Goal: Complete application form

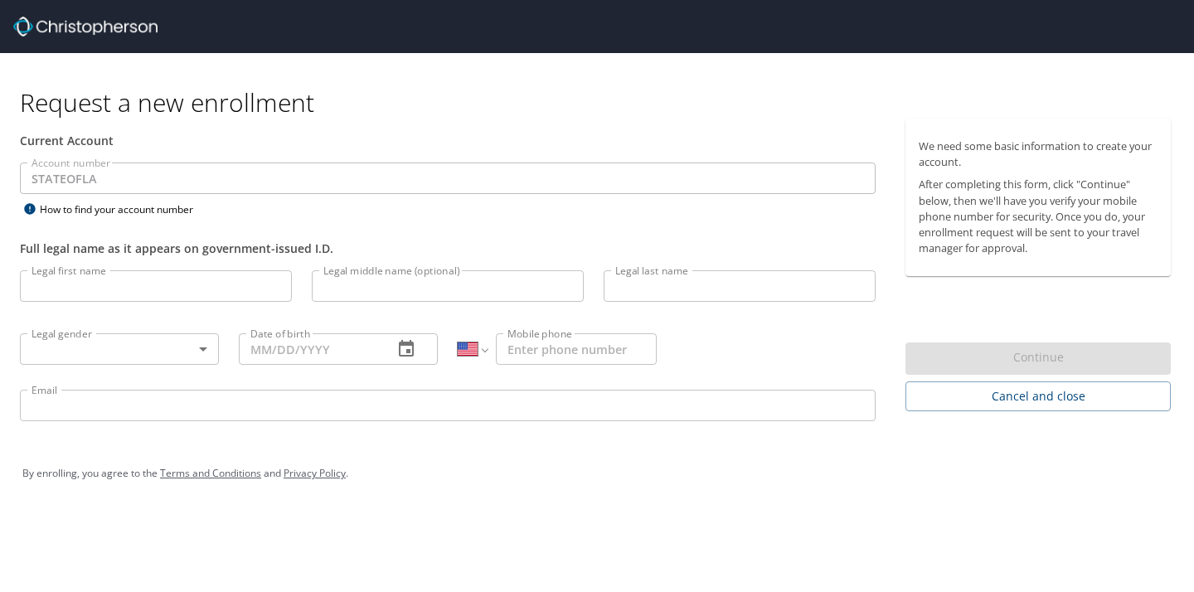
select select "US"
click at [158, 279] on input "Legal first name" at bounding box center [156, 286] width 272 height 32
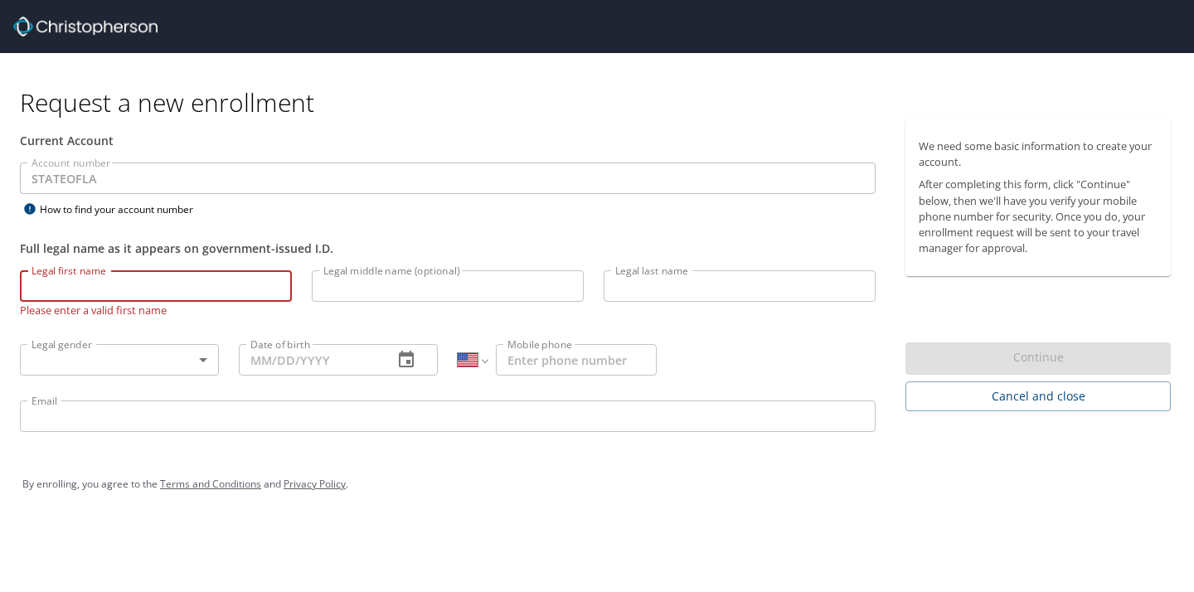
click at [153, 285] on input "Legal first name" at bounding box center [156, 286] width 272 height 32
type input "[PERSON_NAME]"
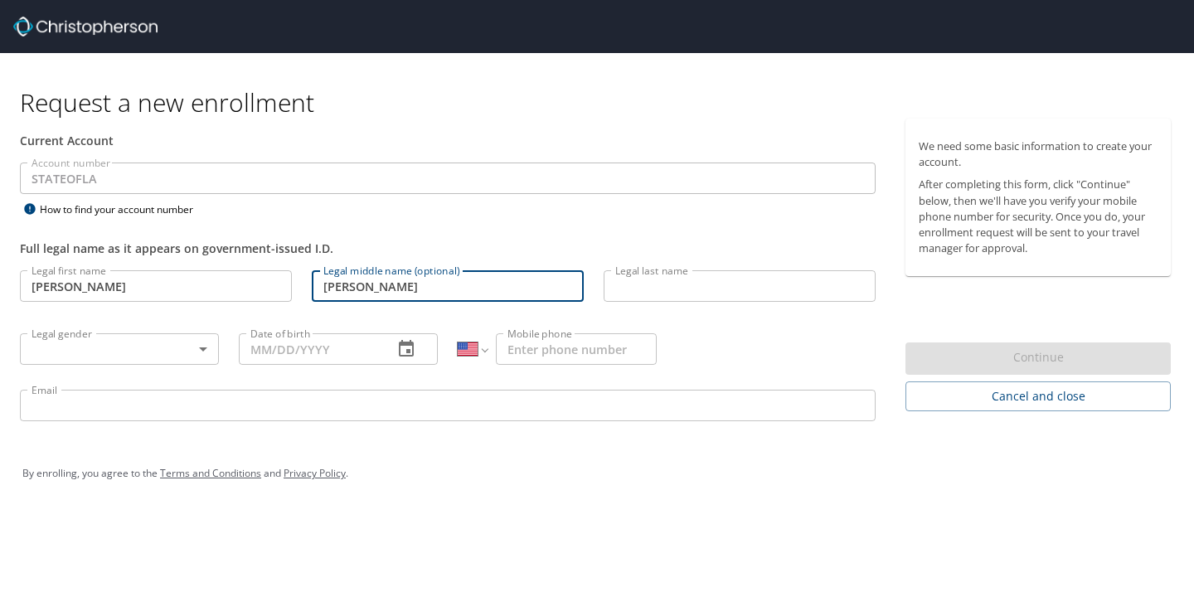
type input "[PERSON_NAME]"
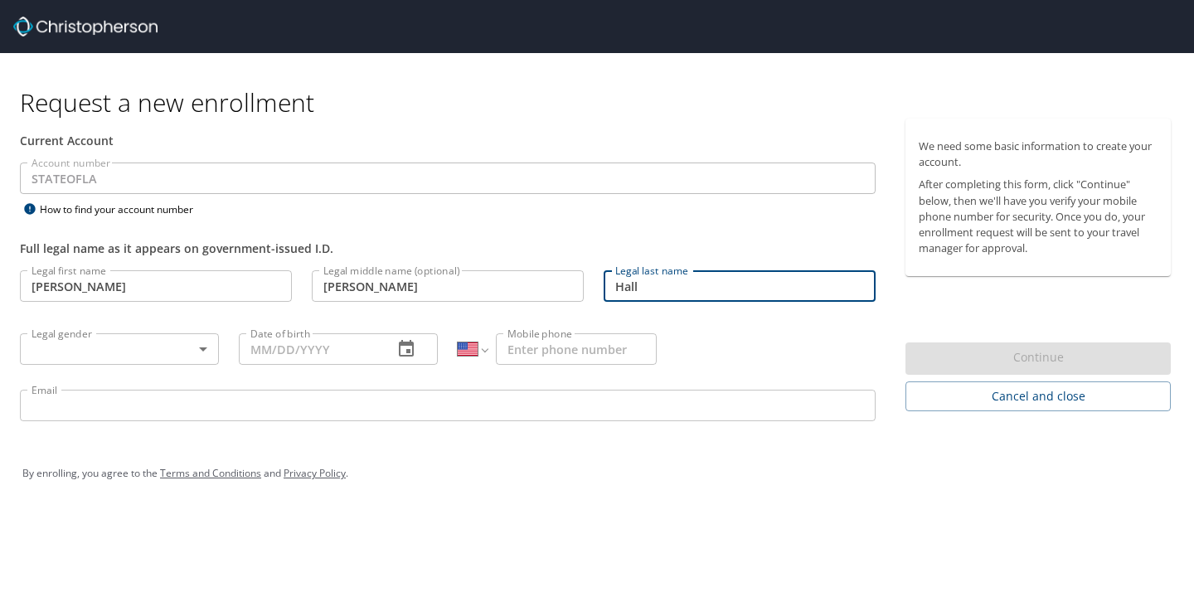
type input "Hall"
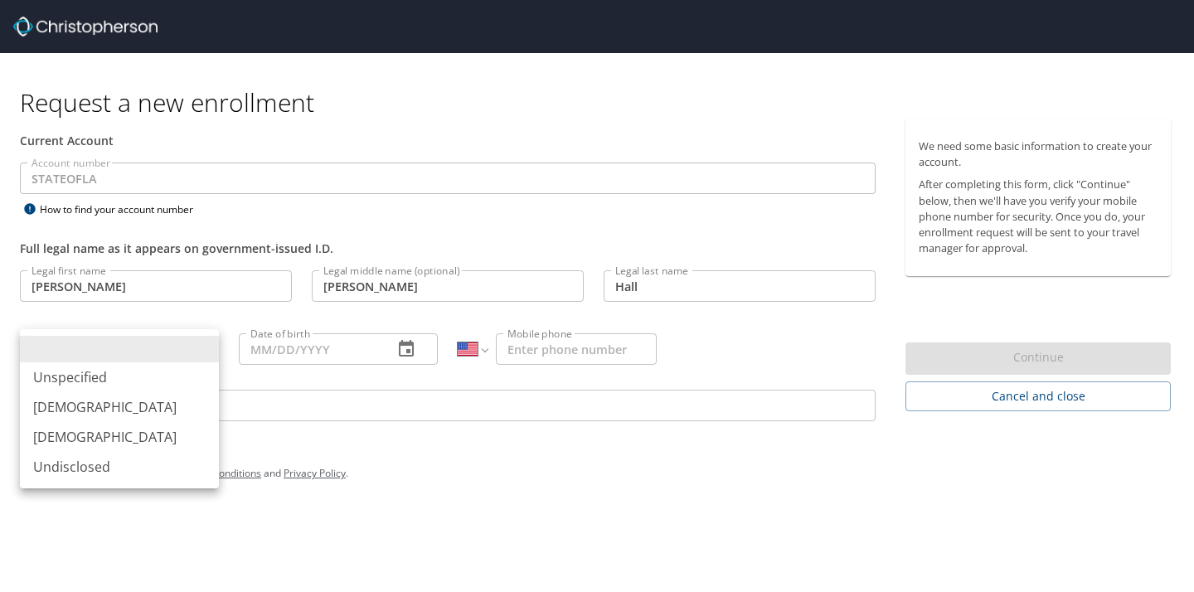
click at [202, 349] on body "Request a new enrollment Current Account Account number STATEOFLA Account numbe…" at bounding box center [597, 296] width 1194 height 592
click at [153, 431] on li "Female" at bounding box center [119, 437] width 199 height 30
type input "Female"
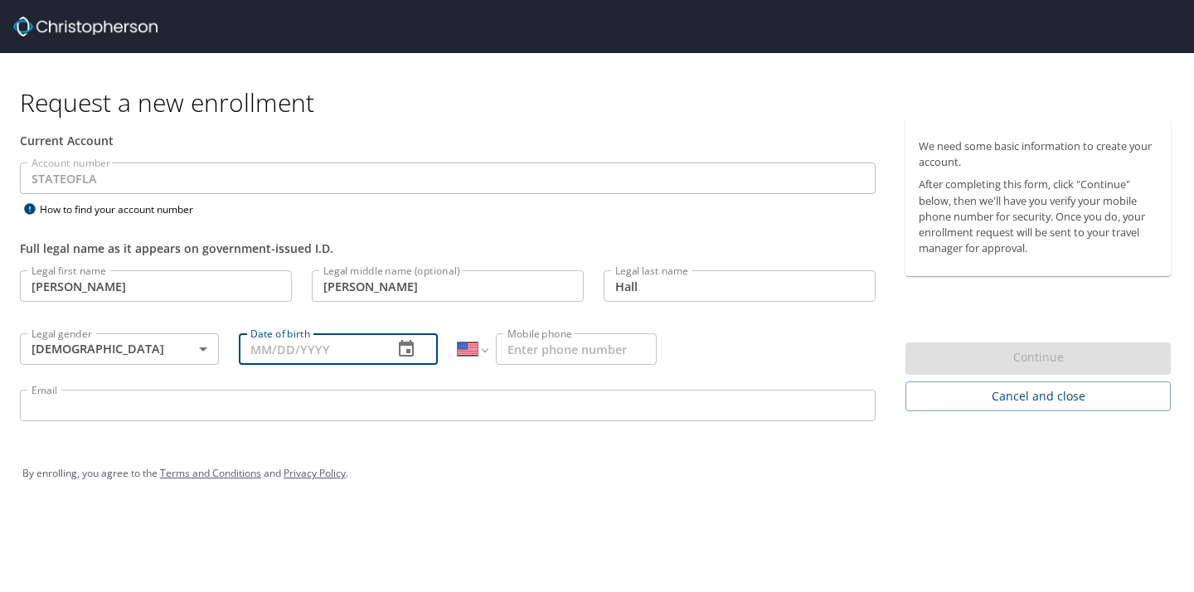
click at [289, 335] on input "Date of birth" at bounding box center [309, 349] width 141 height 32
type input "06/01/1998"
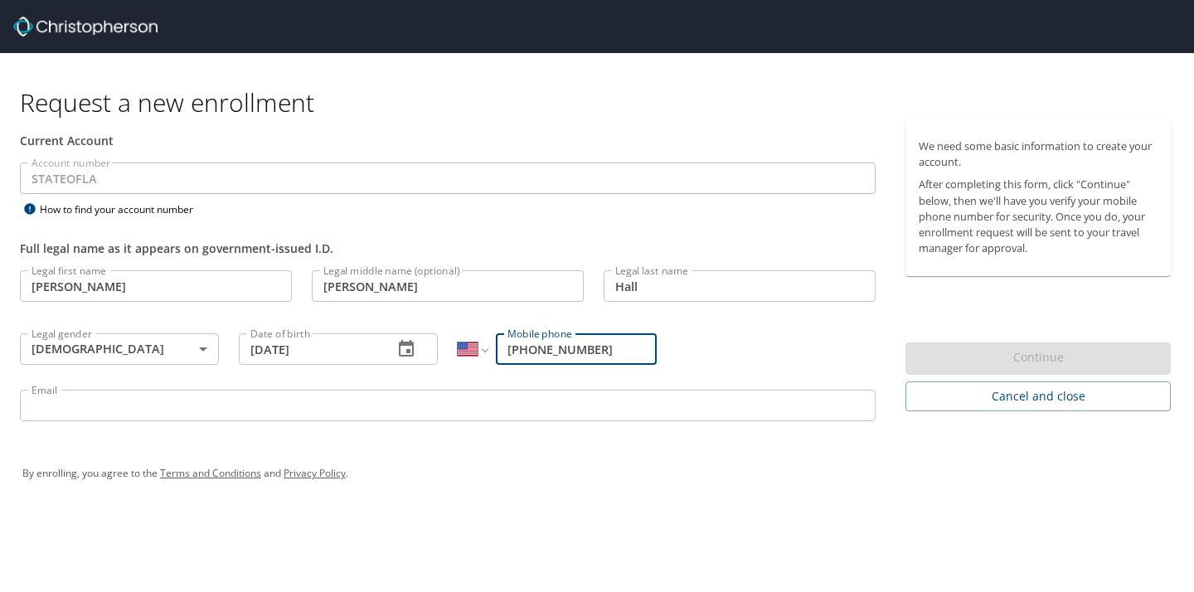
type input "[PHONE_NUMBER]"
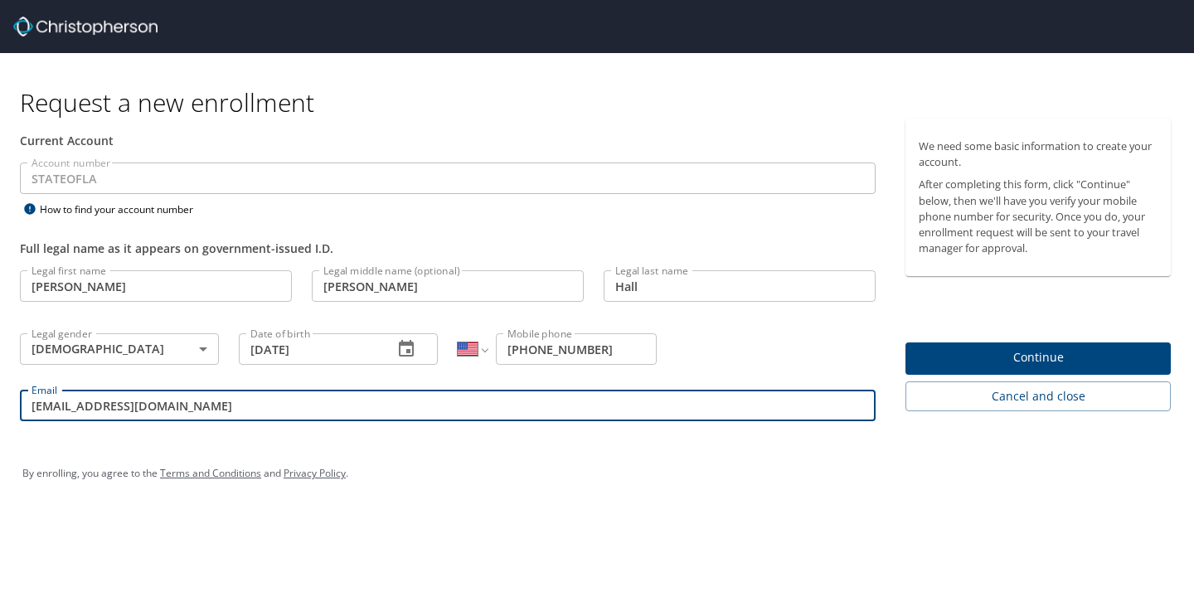
type input "alhal13@lsuhsc.edu"
click at [1050, 354] on span "Continue" at bounding box center [1038, 357] width 239 height 21
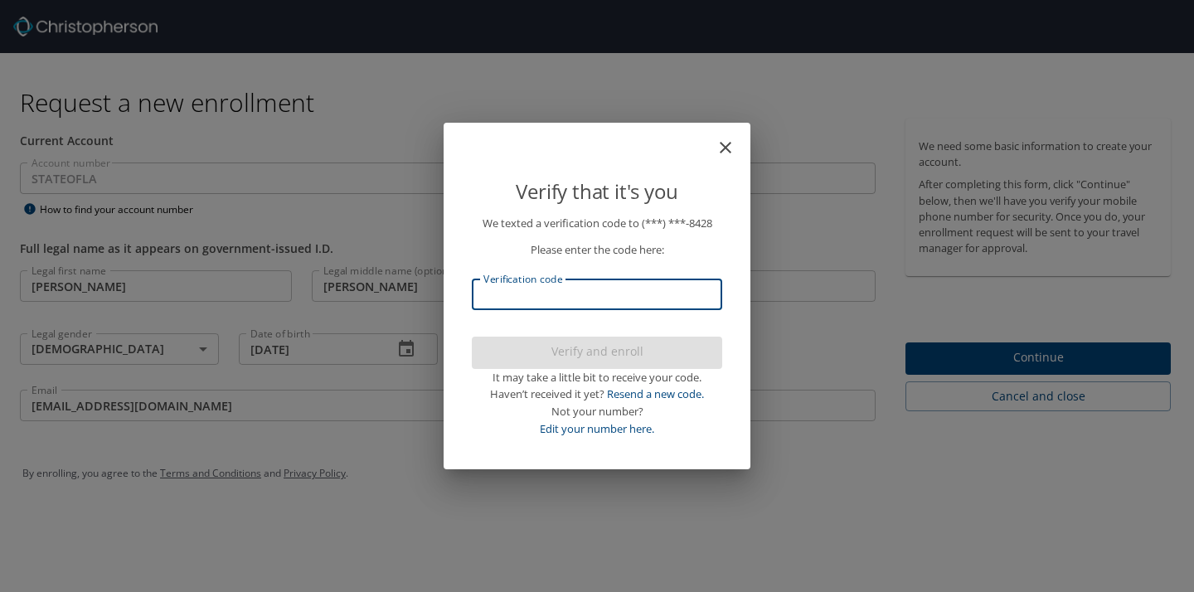
click at [618, 308] on input "Verification code" at bounding box center [597, 295] width 250 height 32
type input "170"
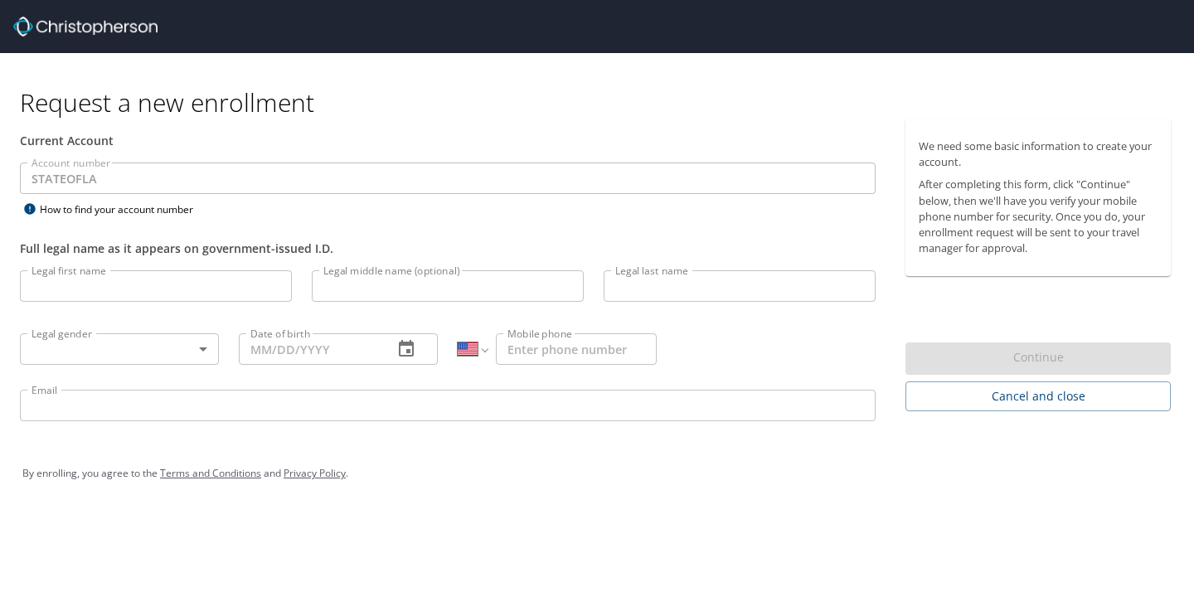
select select "US"
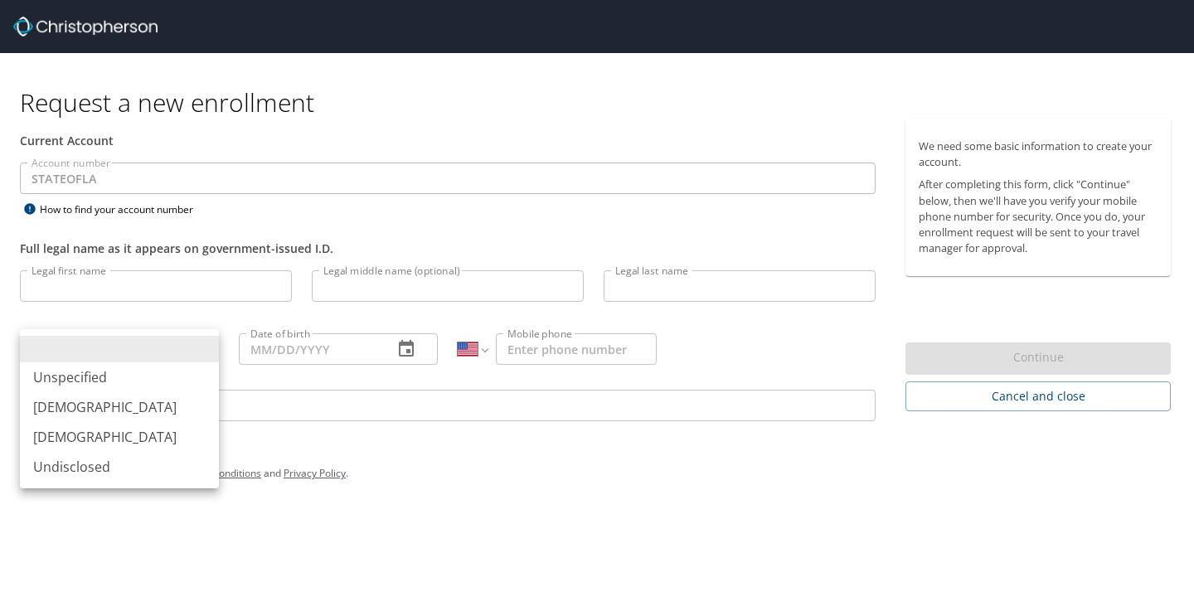
click at [200, 352] on body "Request a new enrollment Current Account Account number STATEOFLA Account numbe…" at bounding box center [597, 296] width 1194 height 592
click at [147, 434] on li "[DEMOGRAPHIC_DATA]" at bounding box center [119, 437] width 199 height 30
type input "[DEMOGRAPHIC_DATA]"
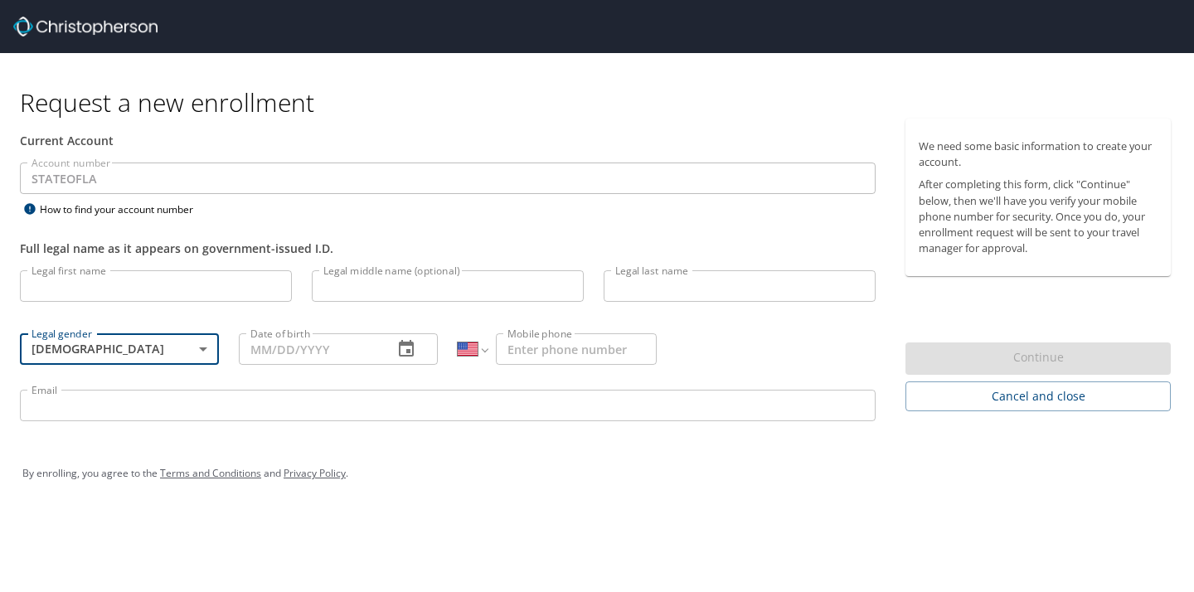
click at [312, 351] on input "Date of birth" at bounding box center [309, 349] width 141 height 32
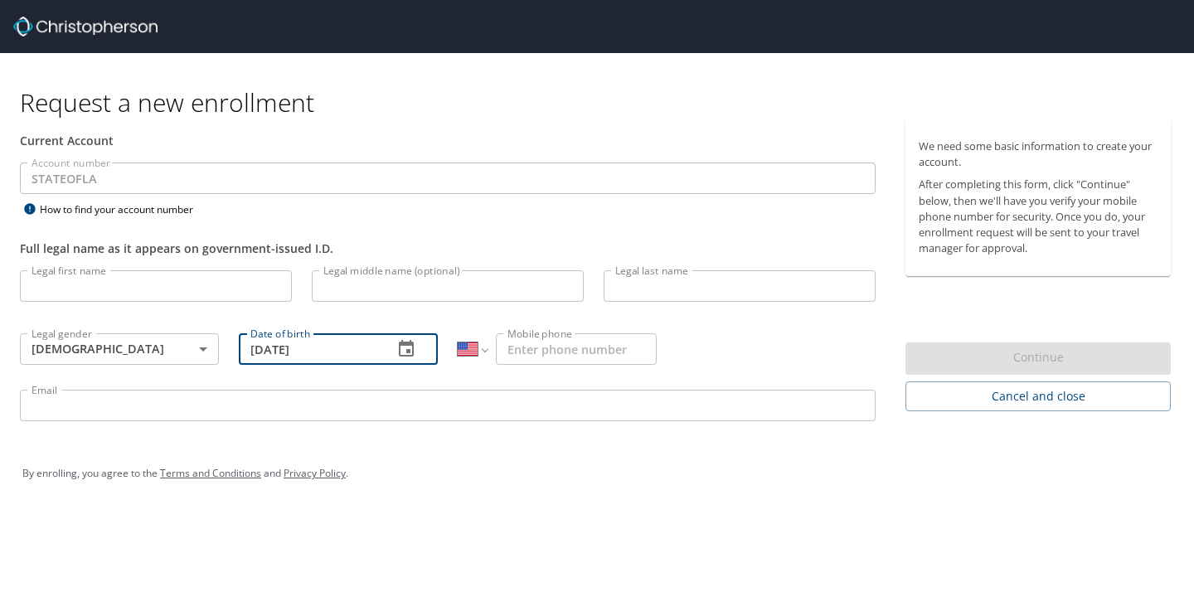
type input "06/01/1998"
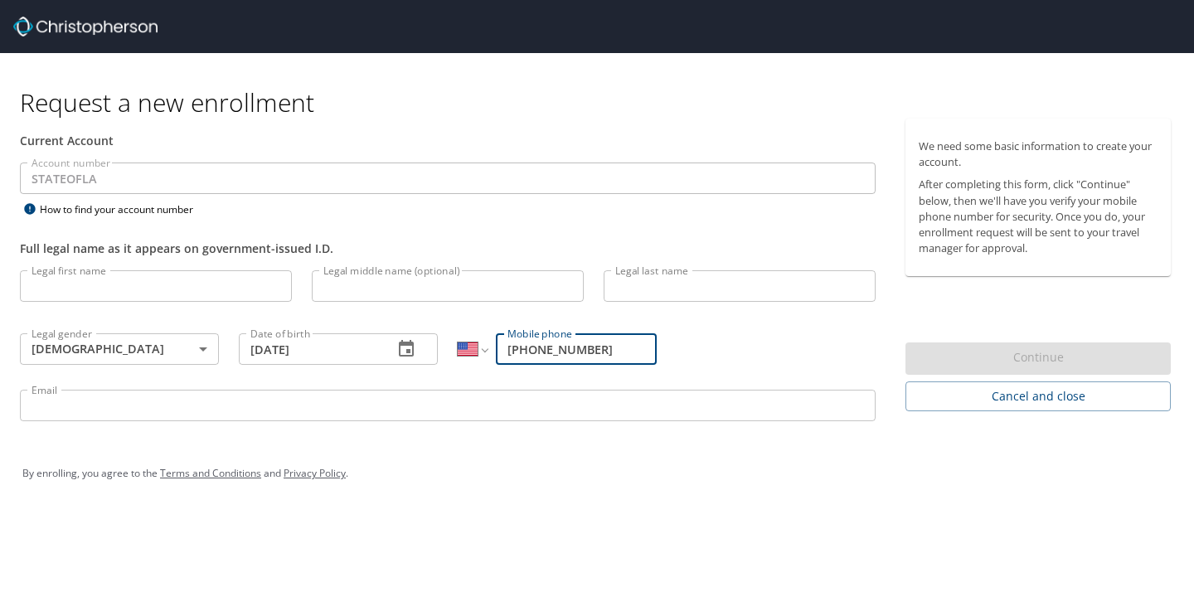
type input "(314) 488-8428"
click at [181, 282] on input "Legal first name" at bounding box center [156, 286] width 272 height 32
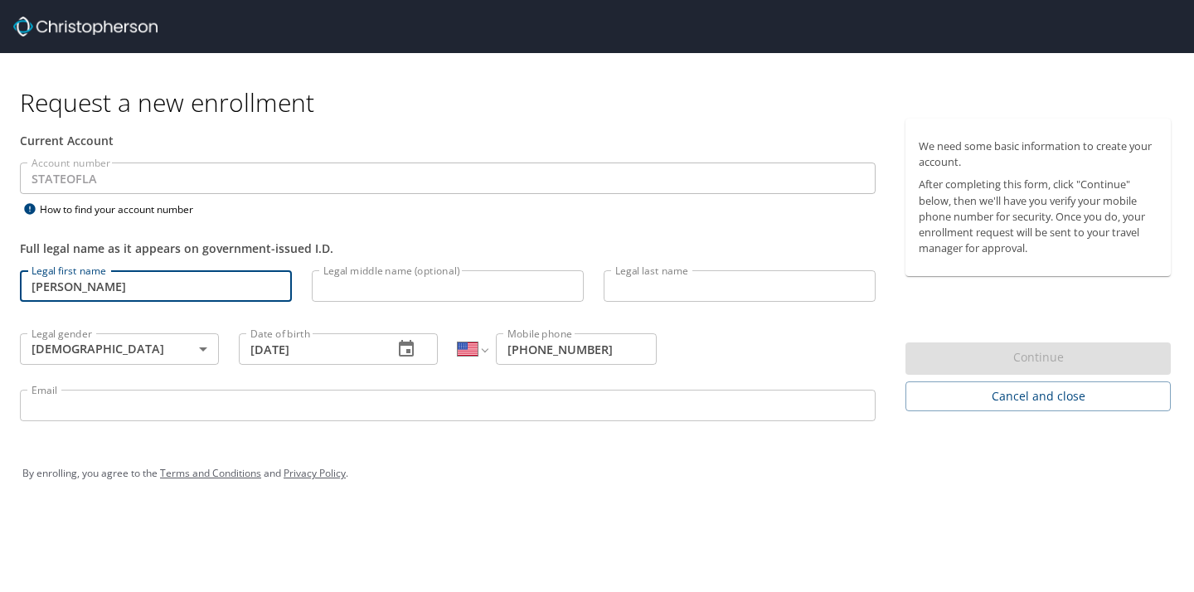
type input "Ariel"
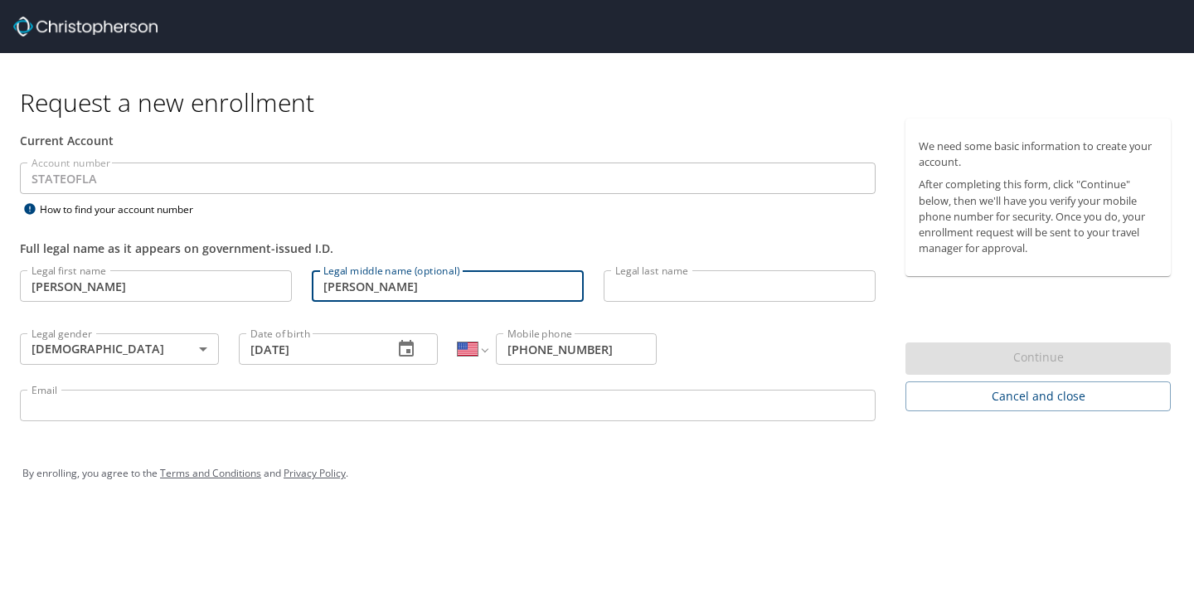
type input "Lora"
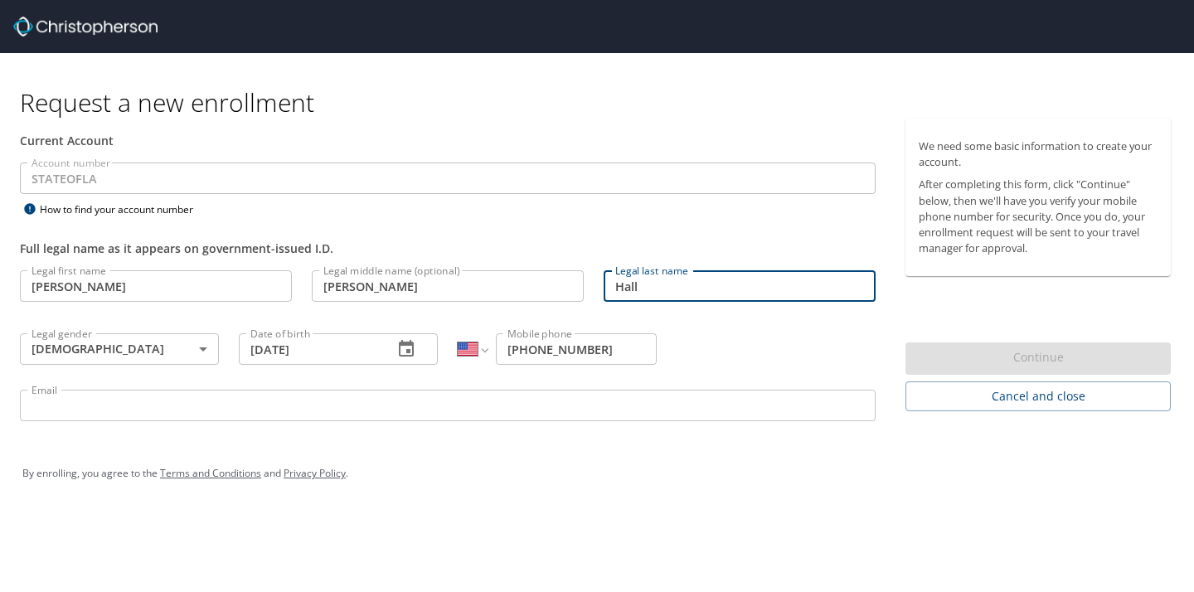
type input "Hall"
click at [127, 421] on p at bounding box center [448, 423] width 856 height 5
click at [127, 420] on input "Email" at bounding box center [448, 406] width 856 height 32
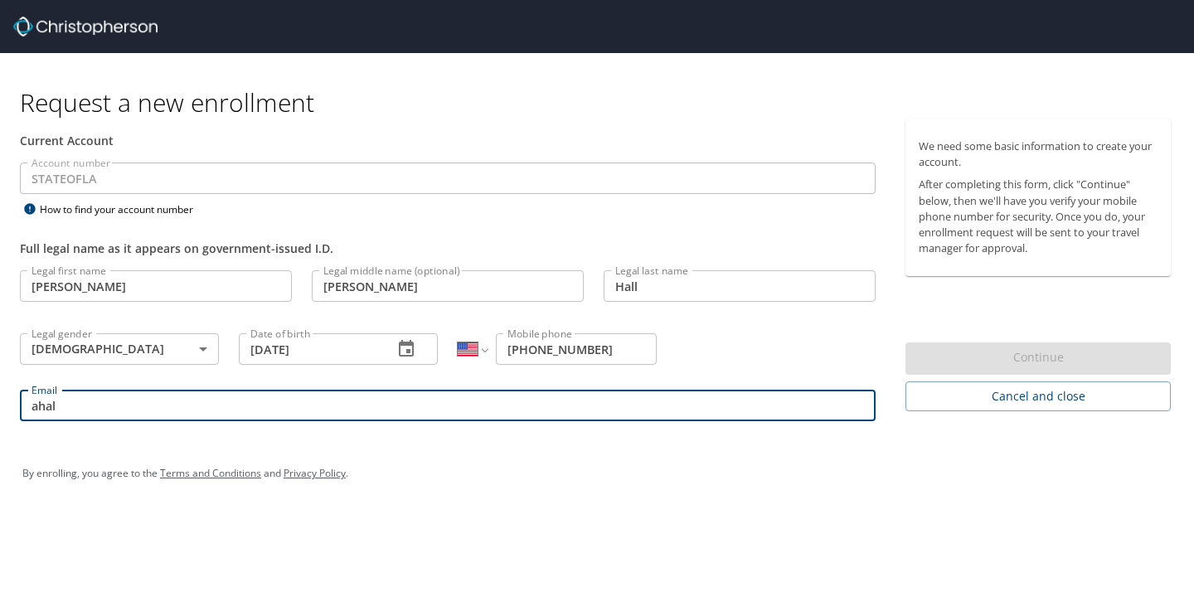
type input "ahal13@lsuhsc.edu"
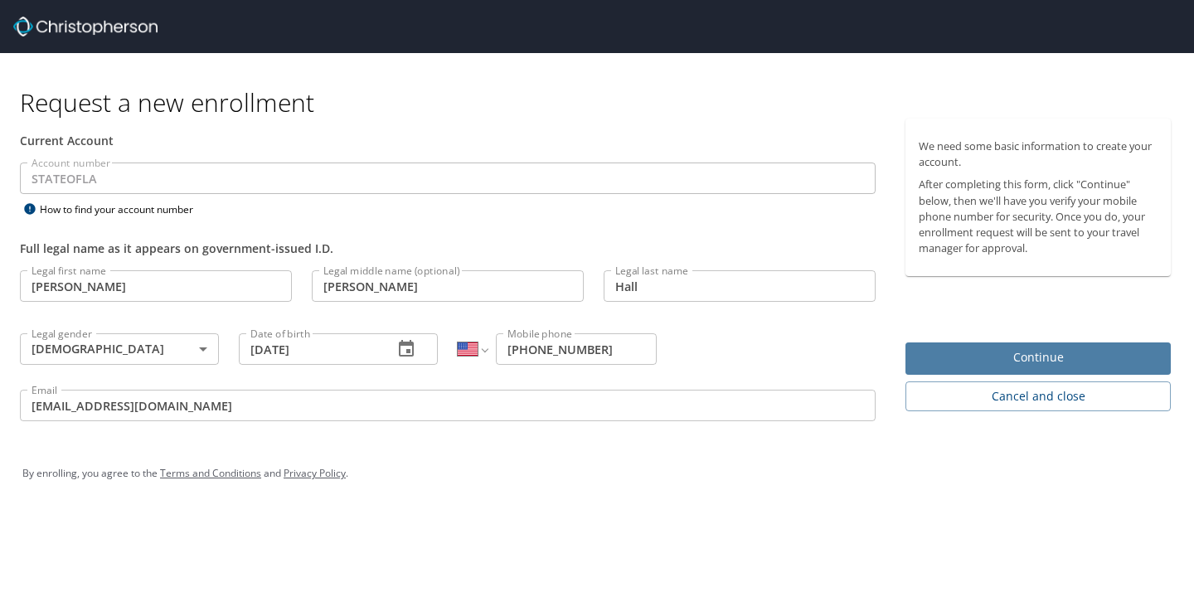
click at [997, 369] on button "Continue" at bounding box center [1037, 358] width 265 height 32
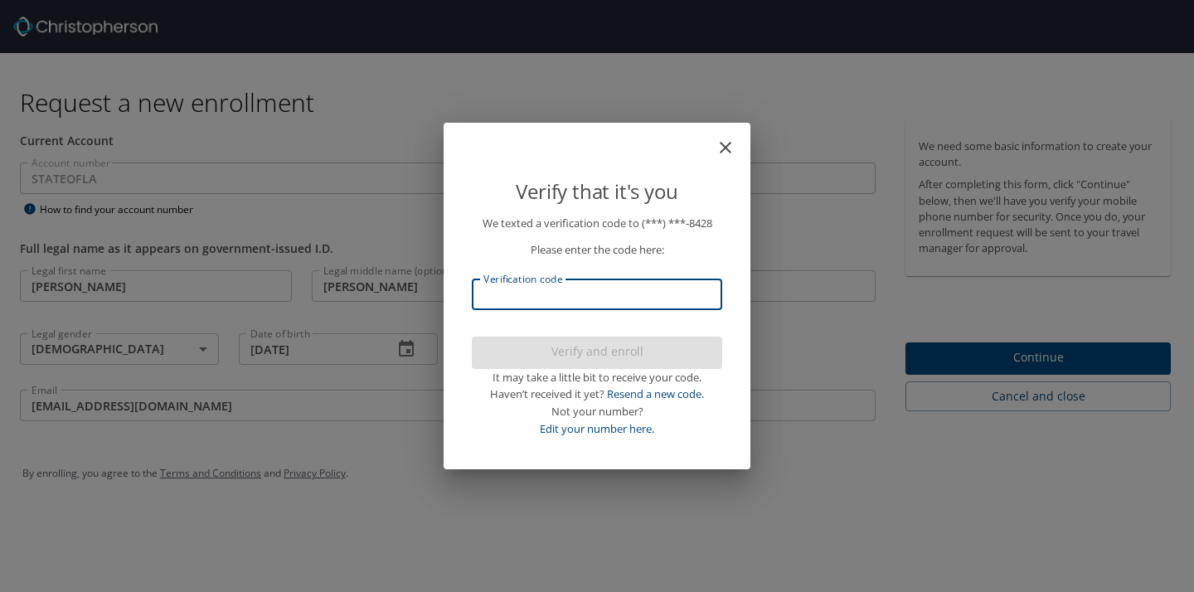
click at [565, 282] on input "Verification code" at bounding box center [597, 295] width 250 height 32
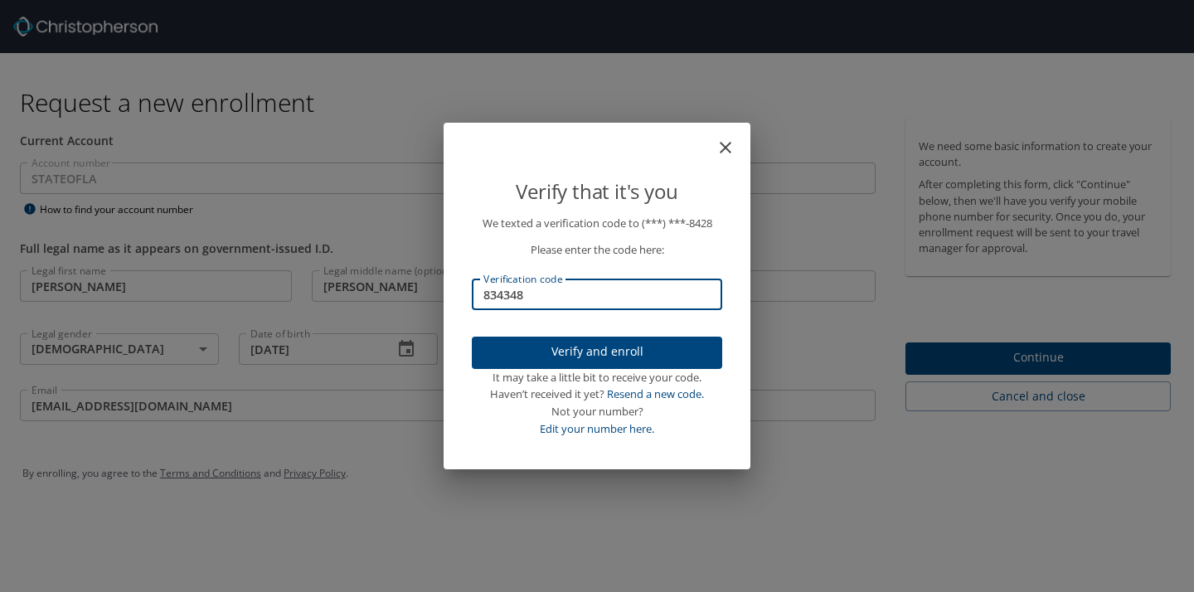
type input "834348"
click at [569, 345] on span "Verify and enroll" at bounding box center [597, 352] width 224 height 21
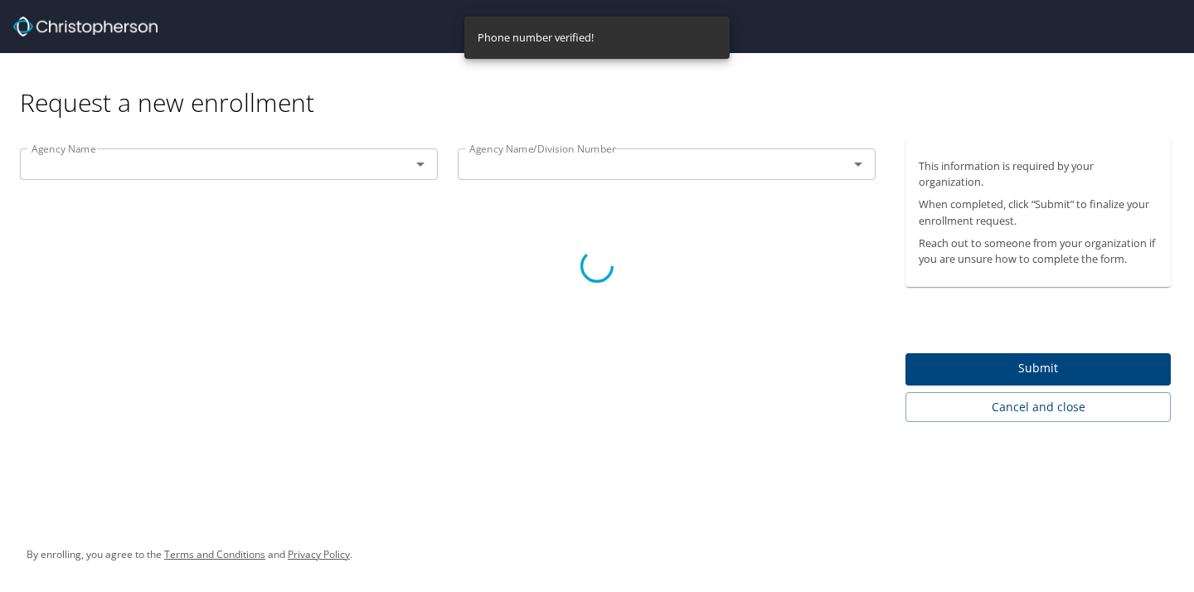
click at [660, 325] on div at bounding box center [597, 266] width 1194 height 651
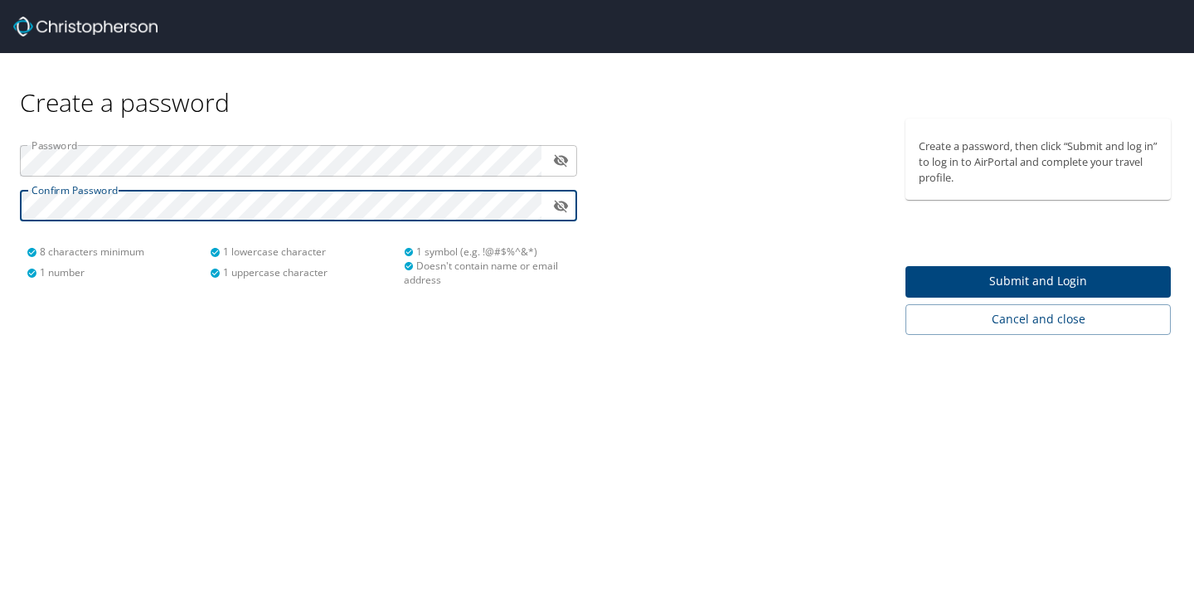
click at [706, 329] on div at bounding box center [746, 227] width 298 height 216
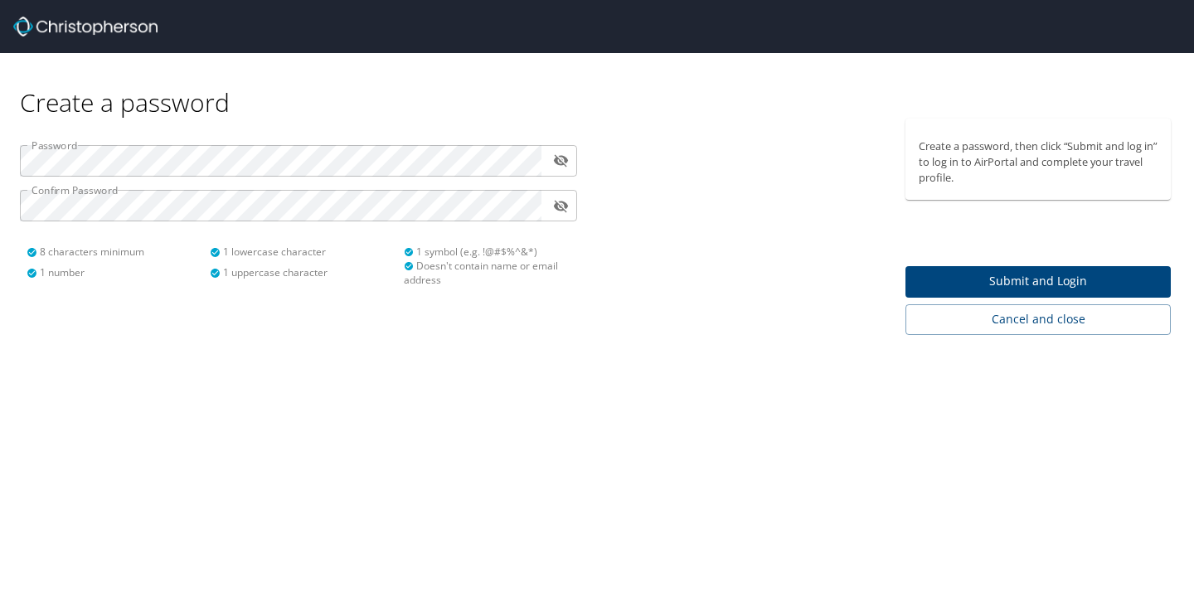
click at [1117, 281] on span "Submit and Login" at bounding box center [1038, 281] width 239 height 21
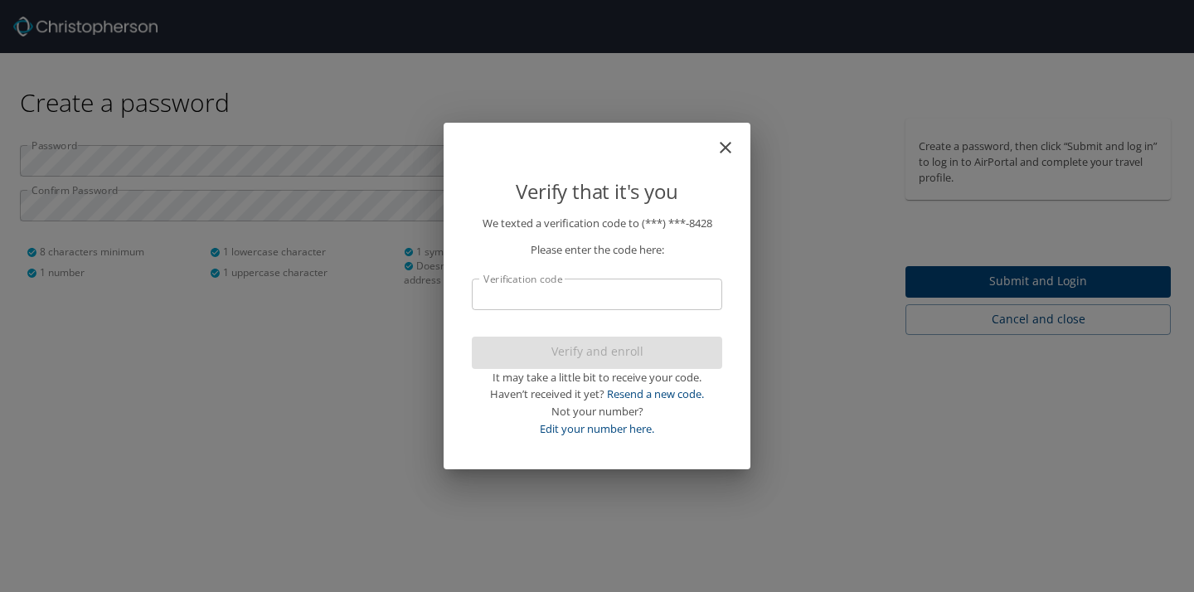
click at [637, 297] on input "Verification code" at bounding box center [597, 295] width 250 height 32
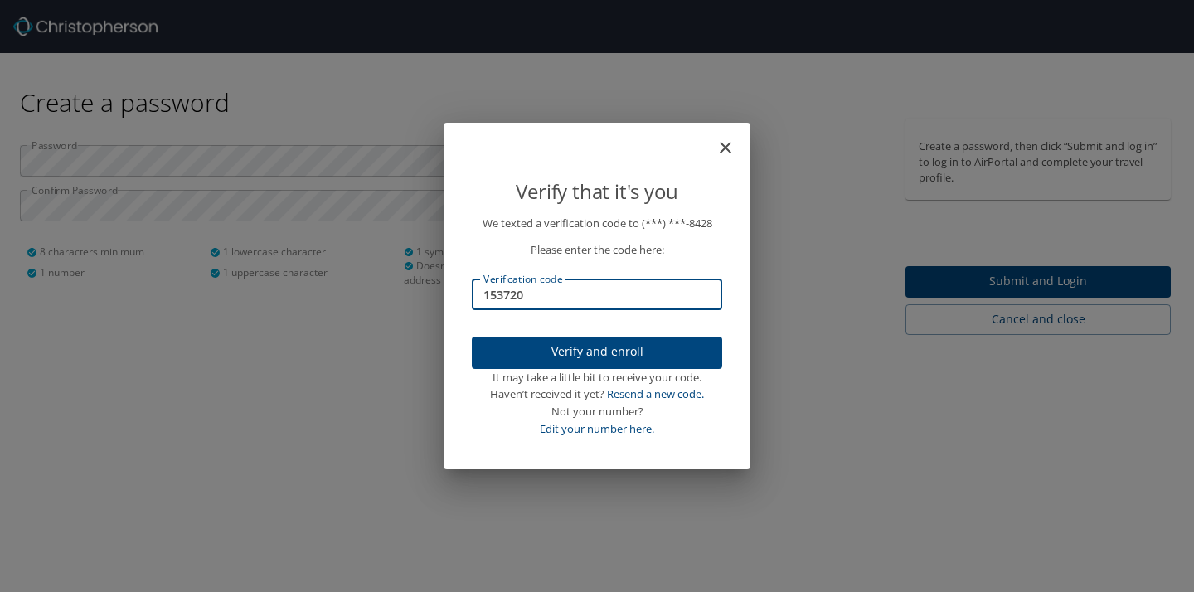
type input "153720"
click at [590, 363] on button "Verify and enroll" at bounding box center [597, 353] width 250 height 32
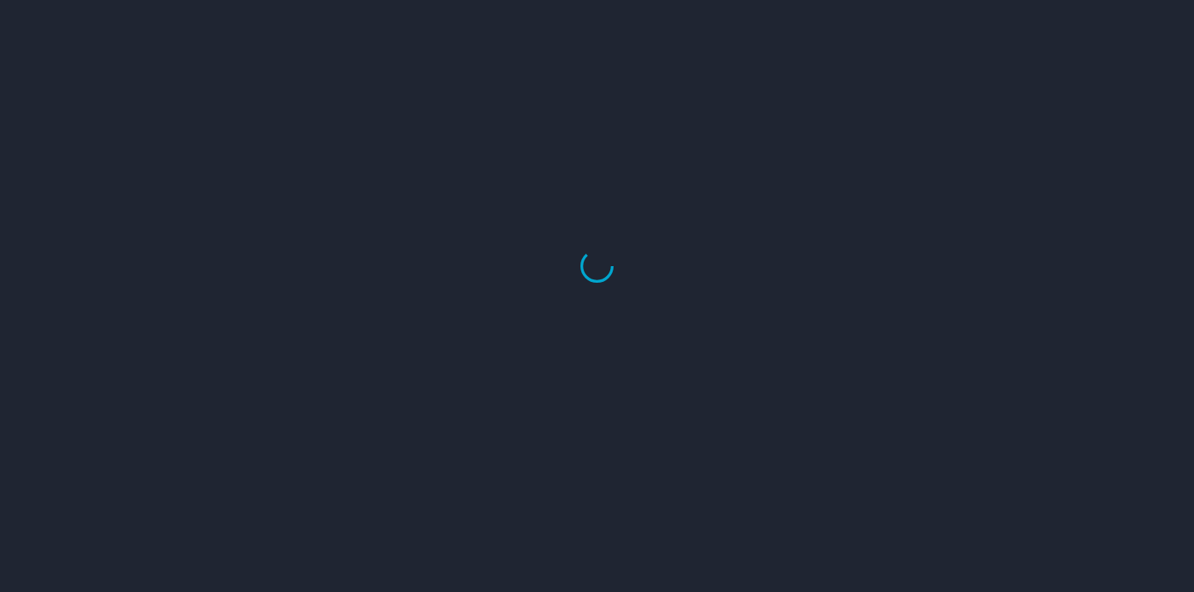
select select "US"
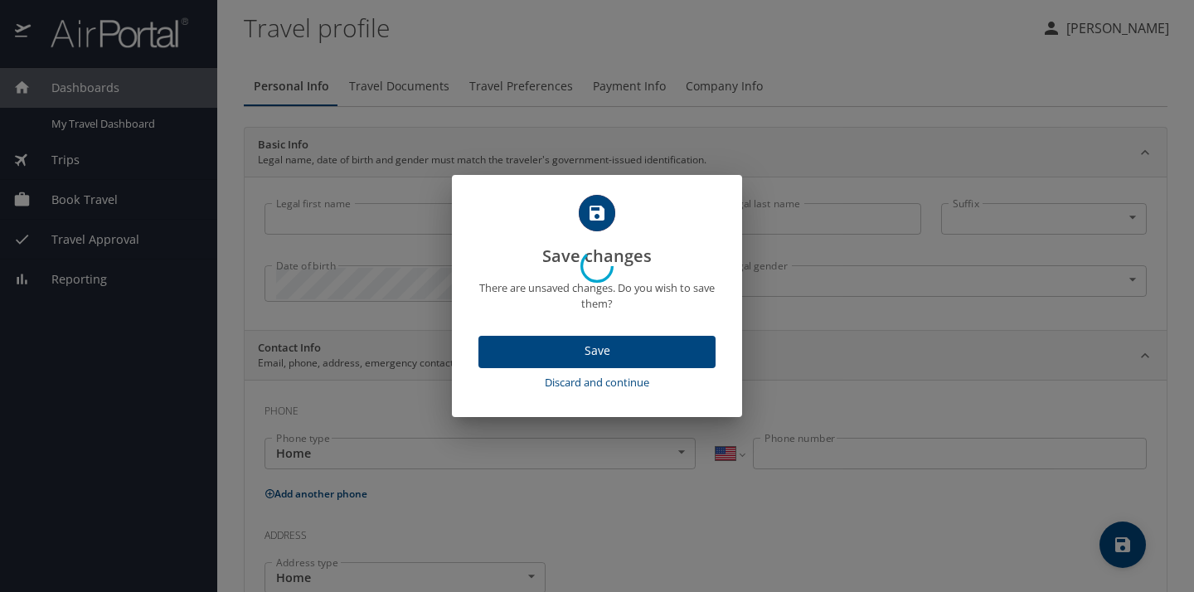
type input "Ariel"
type input "Lora"
type input "Hall"
type input "[DEMOGRAPHIC_DATA]"
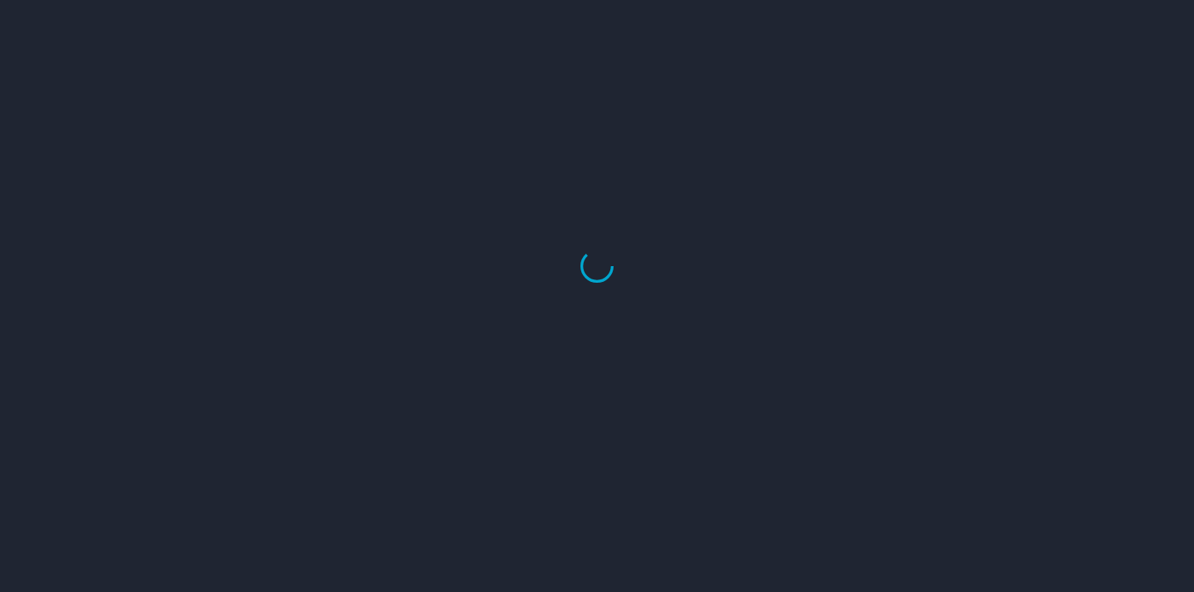
select select "US"
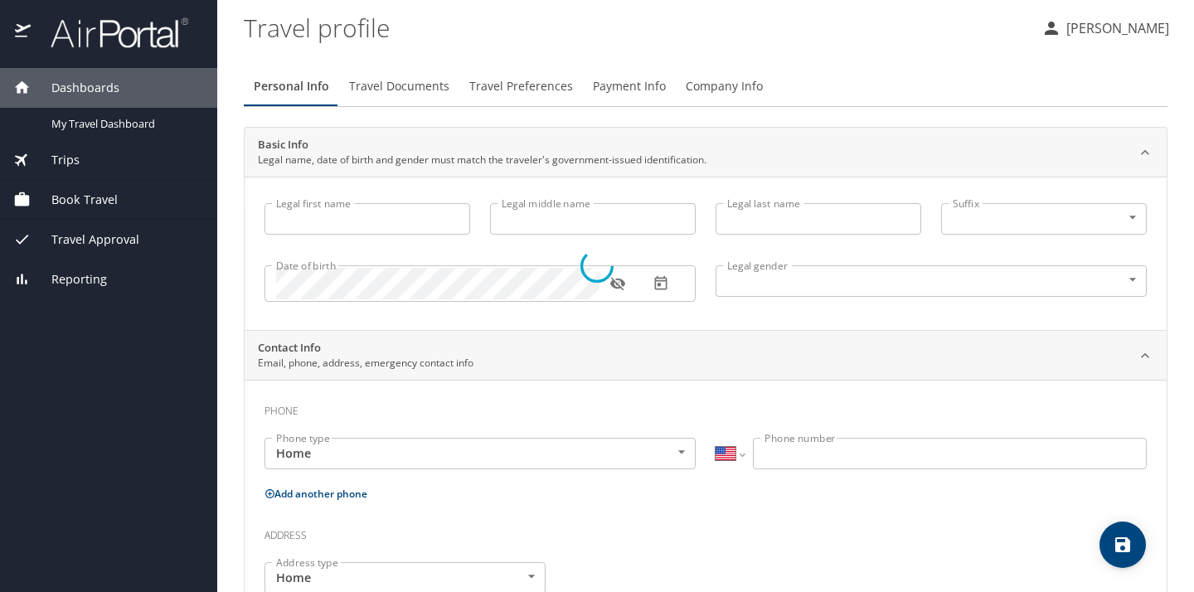
select select "US"
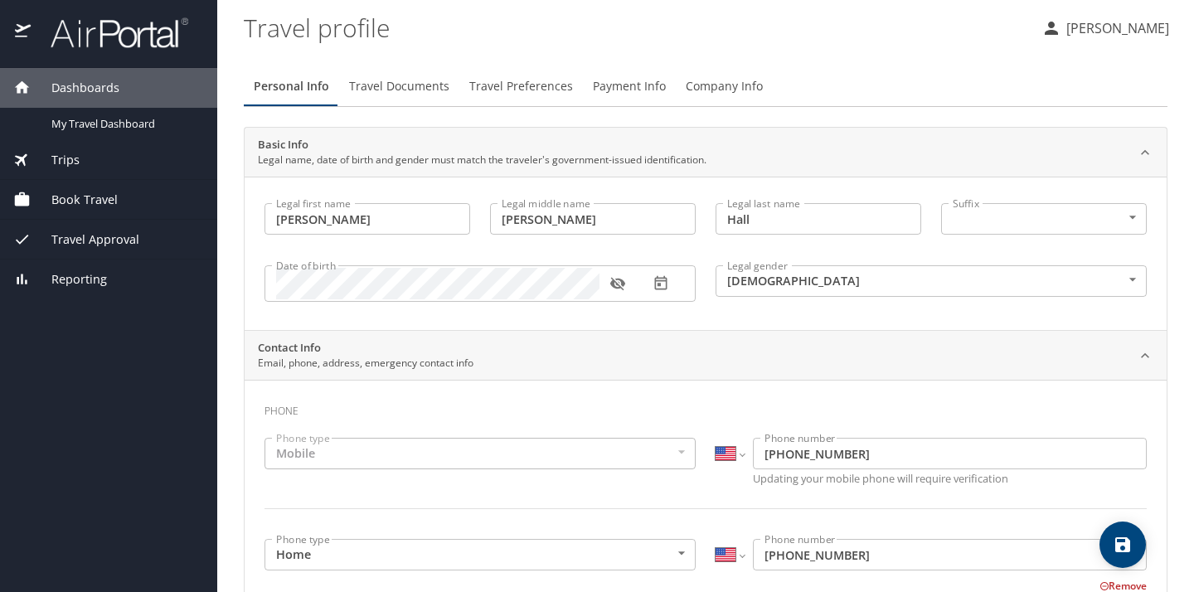
type input "[PERSON_NAME]"
type input "Hall"
type input "[DEMOGRAPHIC_DATA]"
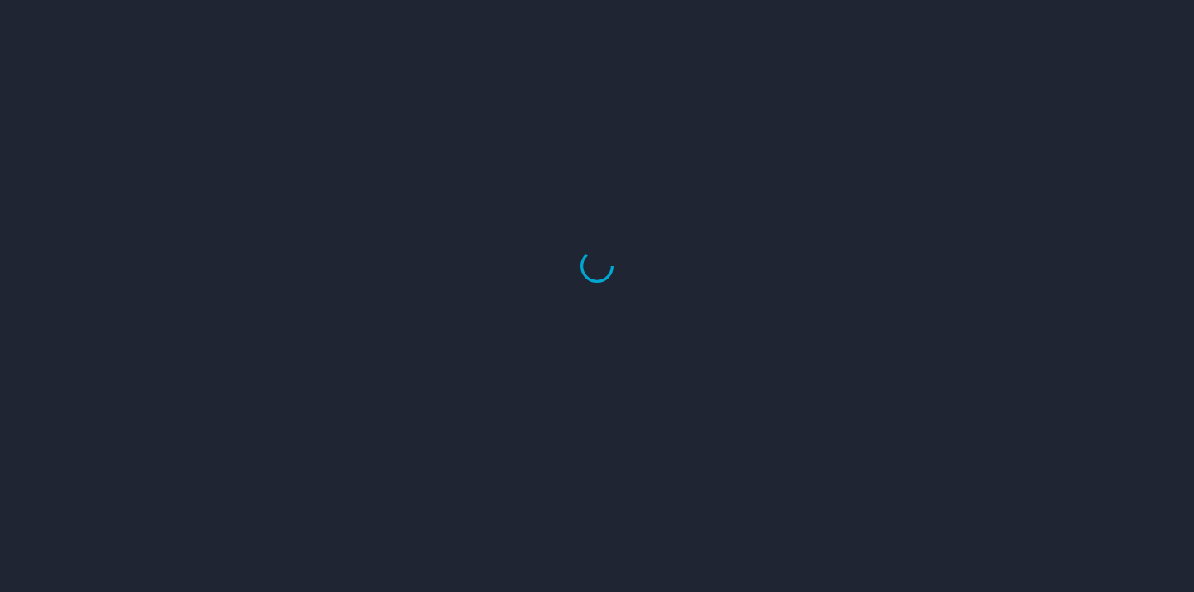
select select "US"
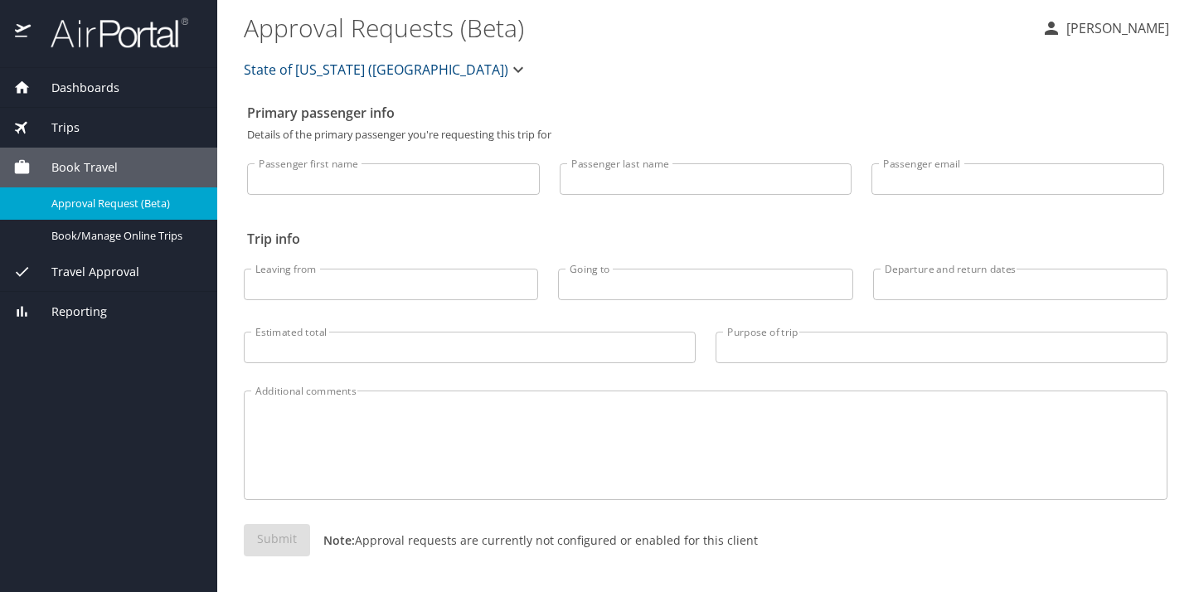
select select "US"
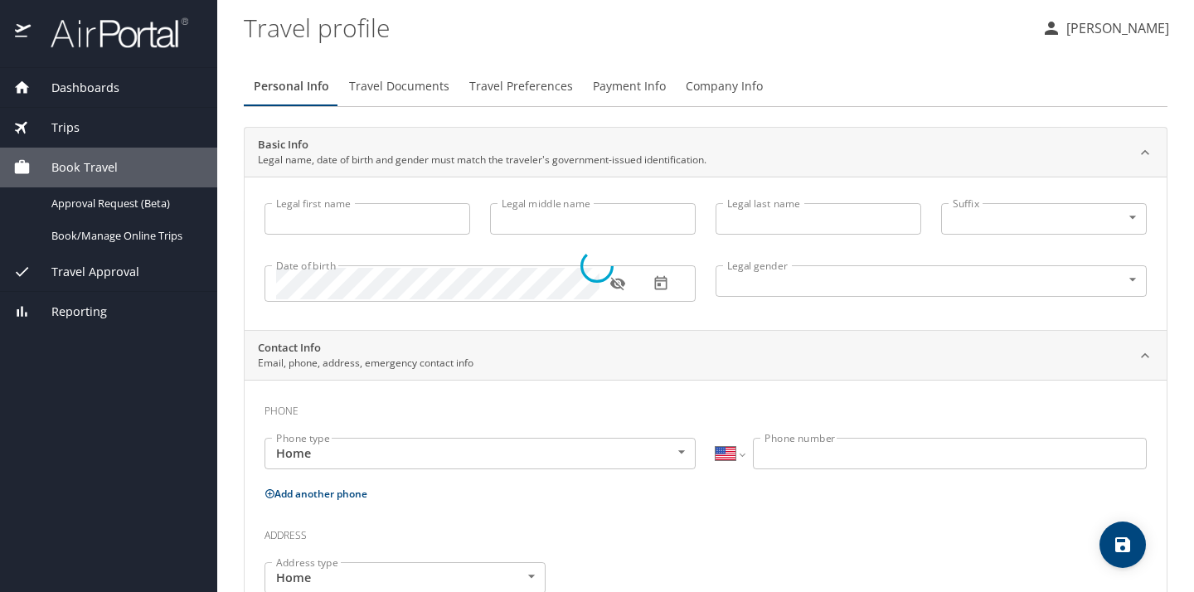
type input "[PERSON_NAME]"
type input "Hall"
type input "[DEMOGRAPHIC_DATA]"
select select "US"
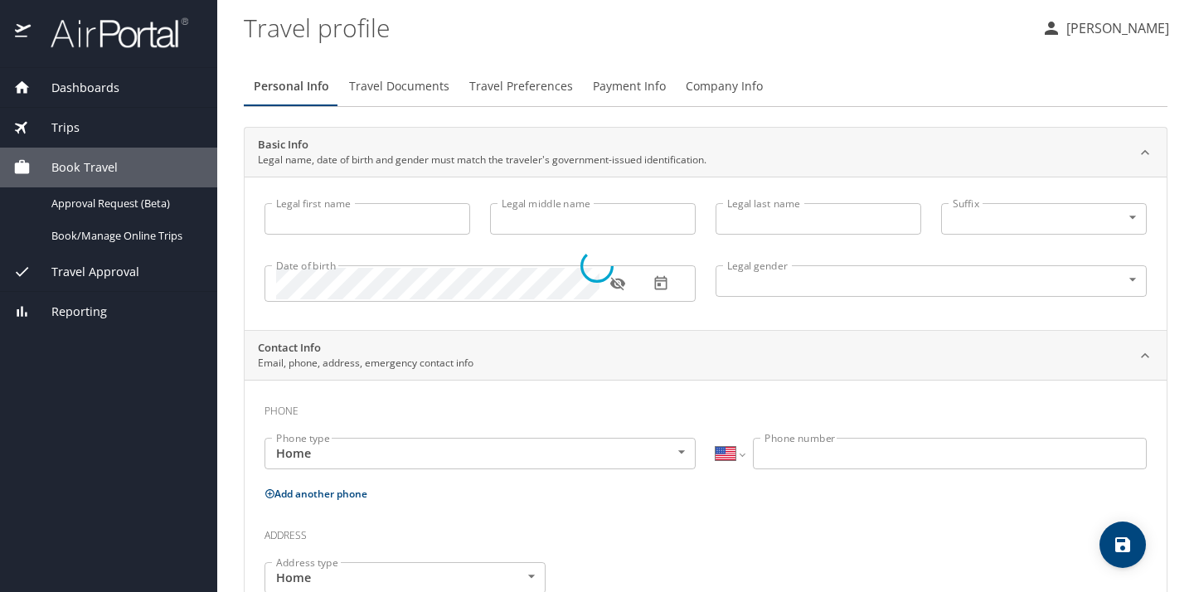
select select "US"
